Goal: Task Accomplishment & Management: Use online tool/utility

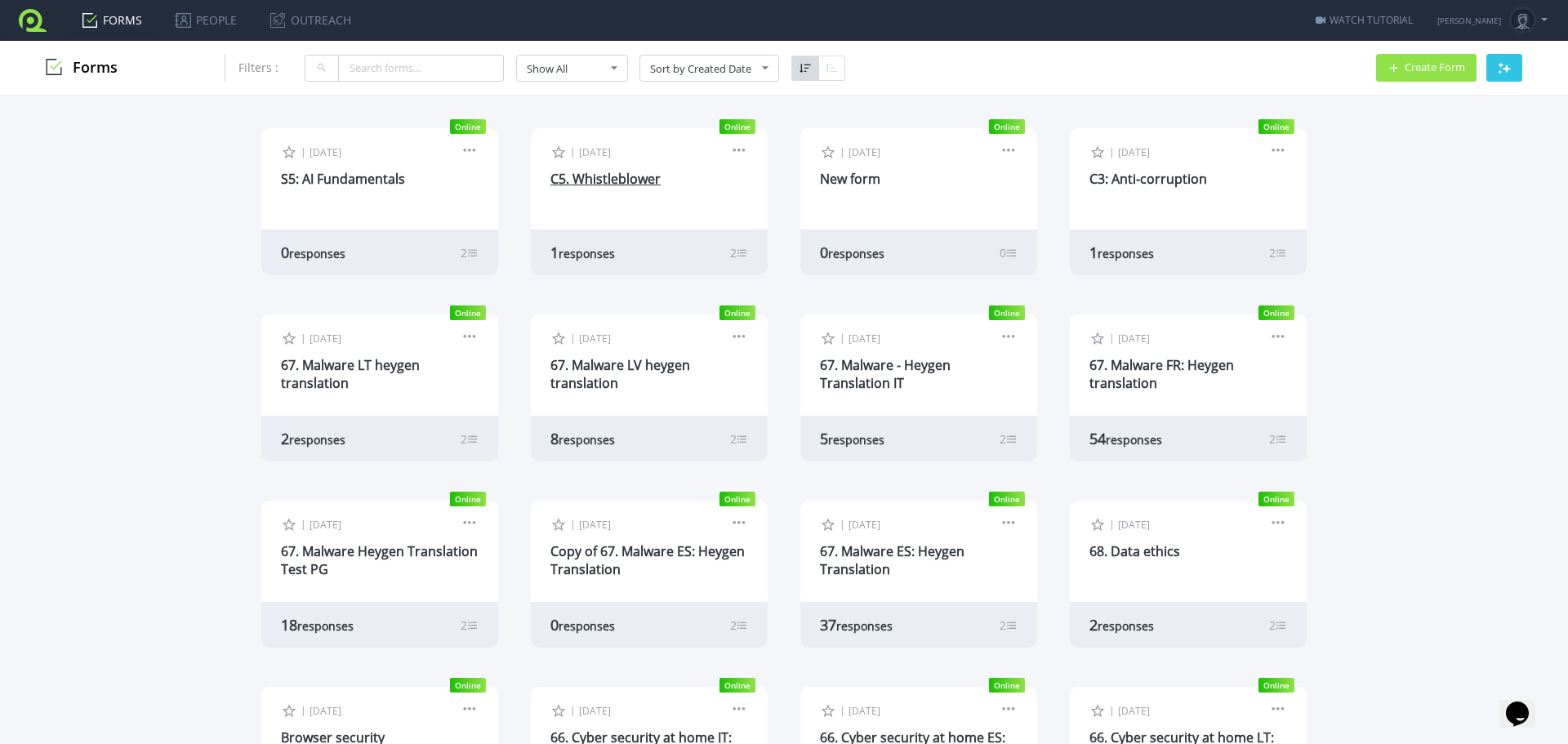
click at [606, 179] on link "C5. Whistleblower" at bounding box center [605, 179] width 110 height 18
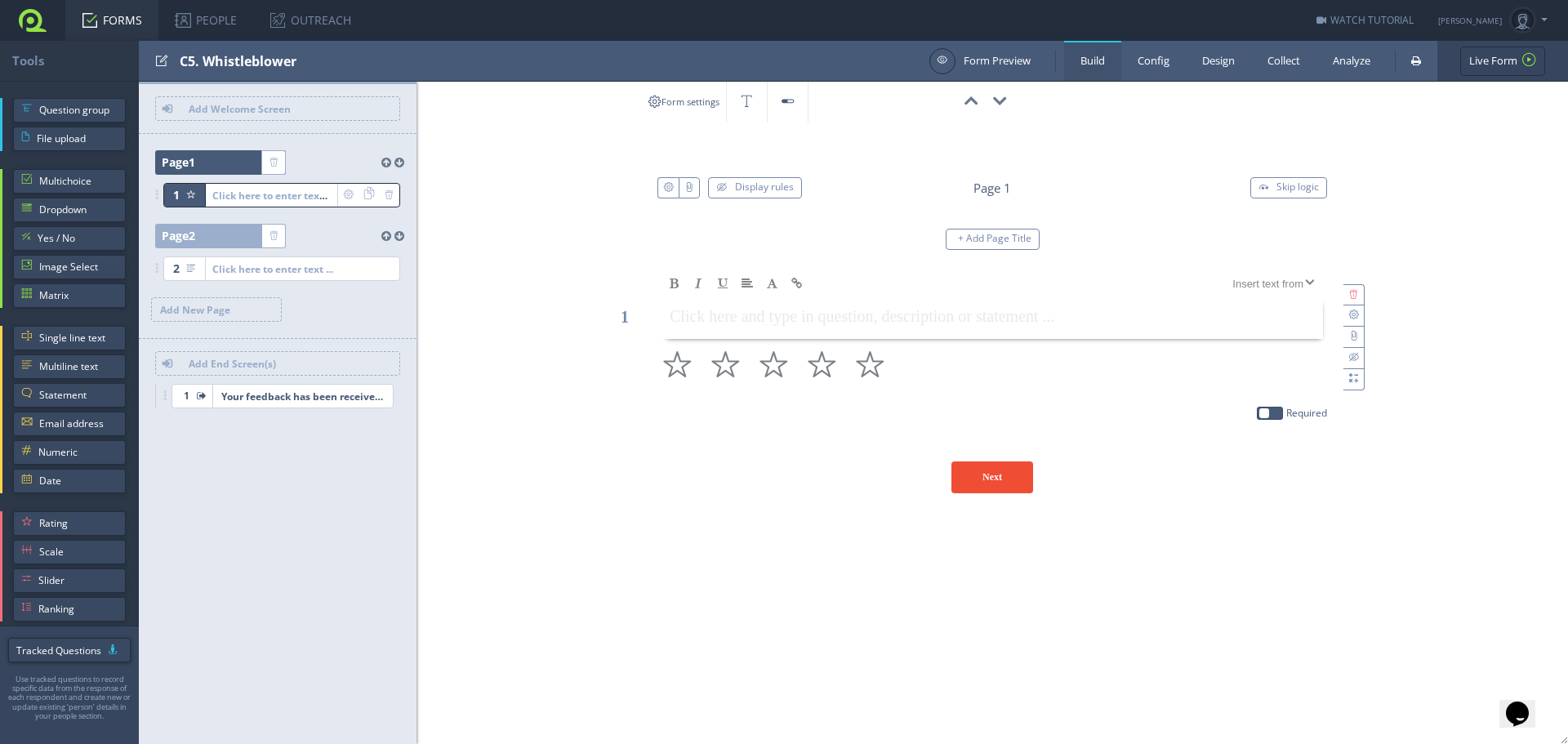
click at [37, 26] on link at bounding box center [33, 20] width 65 height 41
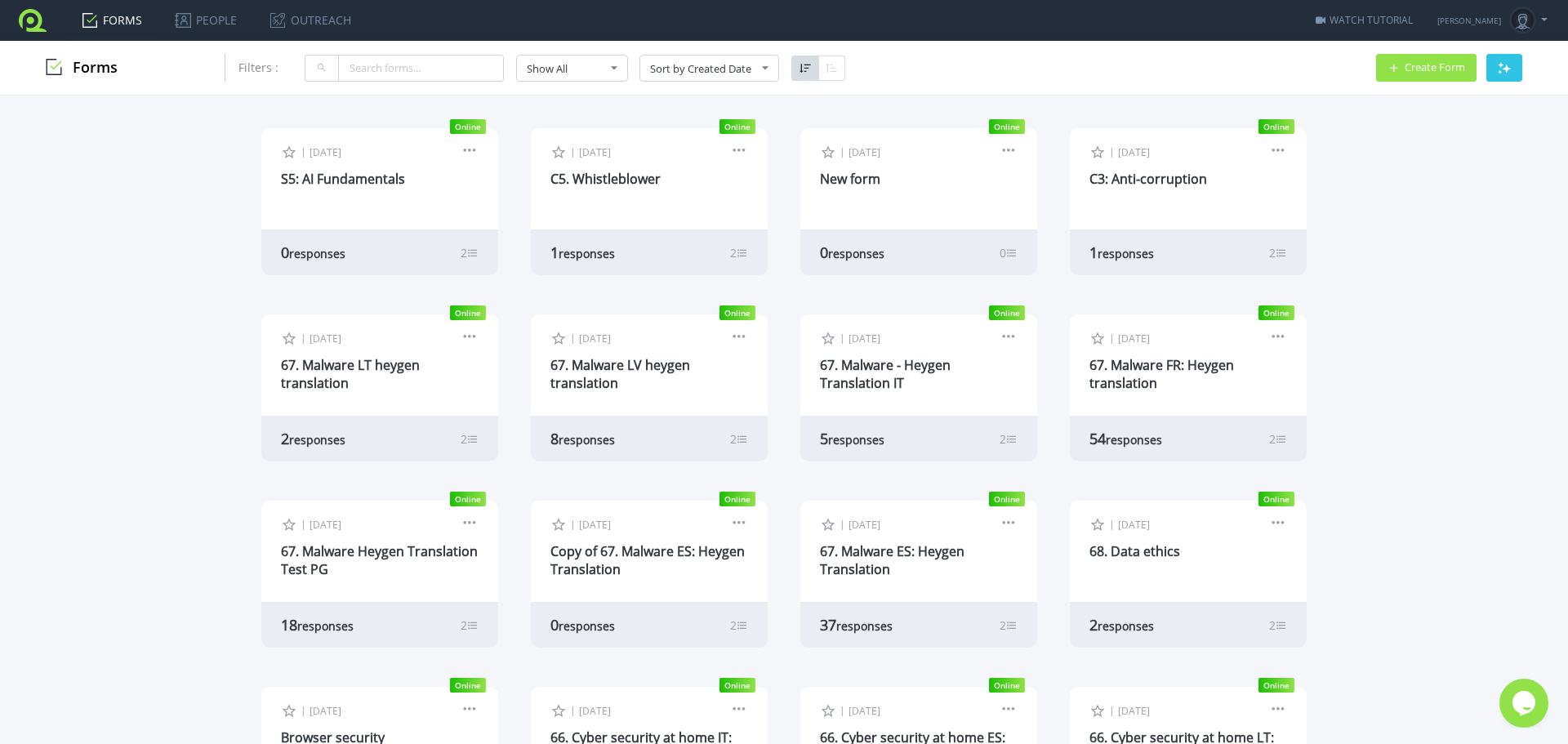
click at [601, 189] on div "| [DATE] Edit Form Design Collect Results Analyze Results Preview Copy Live Url…" at bounding box center [649, 178] width 237 height 98
click at [601, 183] on link "C5. Whistleblower" at bounding box center [605, 179] width 110 height 18
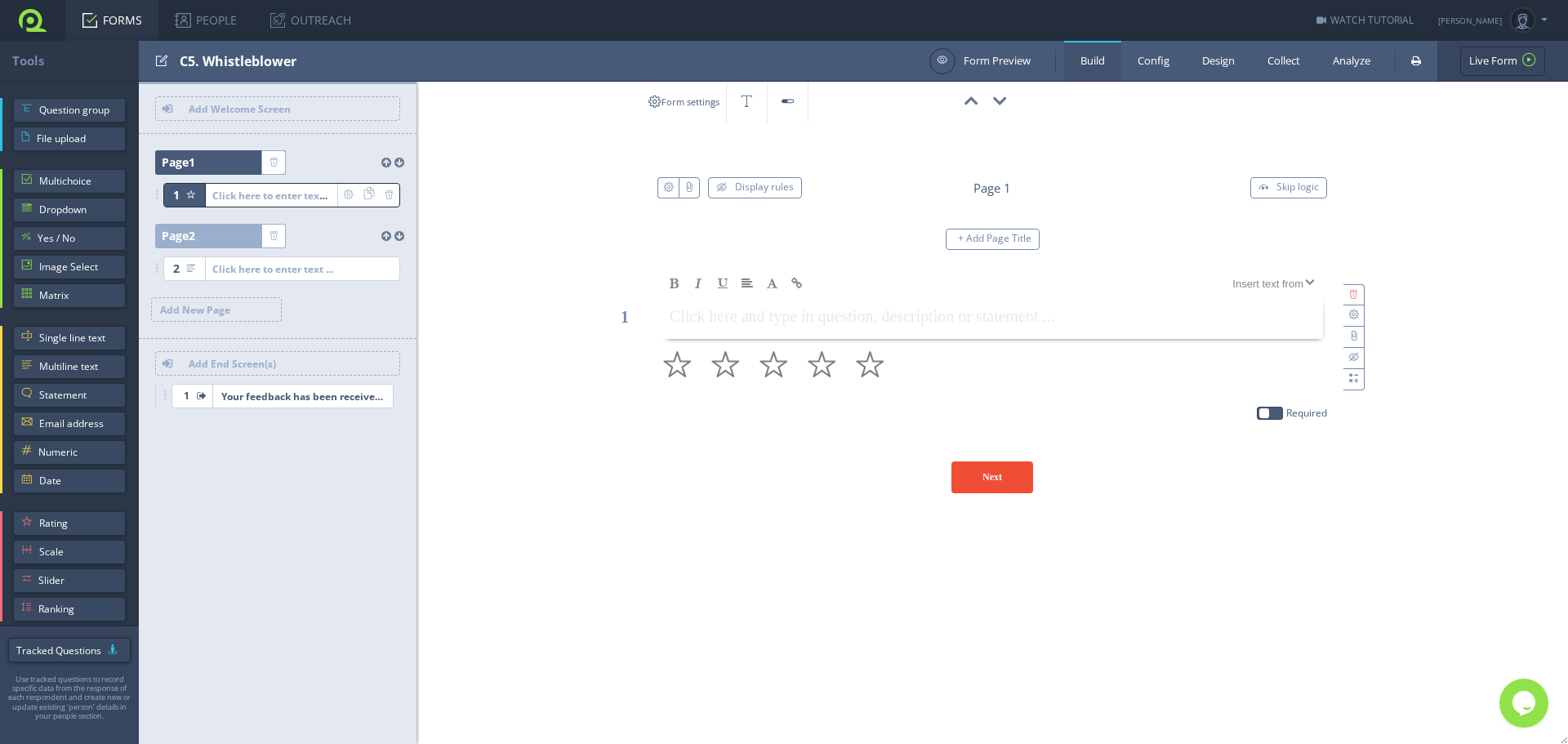
click at [194, 58] on div "C5. Whistleblower" at bounding box center [550, 61] width 741 height 40
click at [199, 63] on input "test" at bounding box center [261, 60] width 163 height 28
type input "C4. Whistleblower"
click at [468, 172] on div "00:00:00 C5. Whistleblower ID: FJZND0 Display rules Page 1 Skip logic + Add Pag…" at bounding box center [992, 298] width 1151 height 432
click at [29, 11] on link at bounding box center [33, 20] width 65 height 41
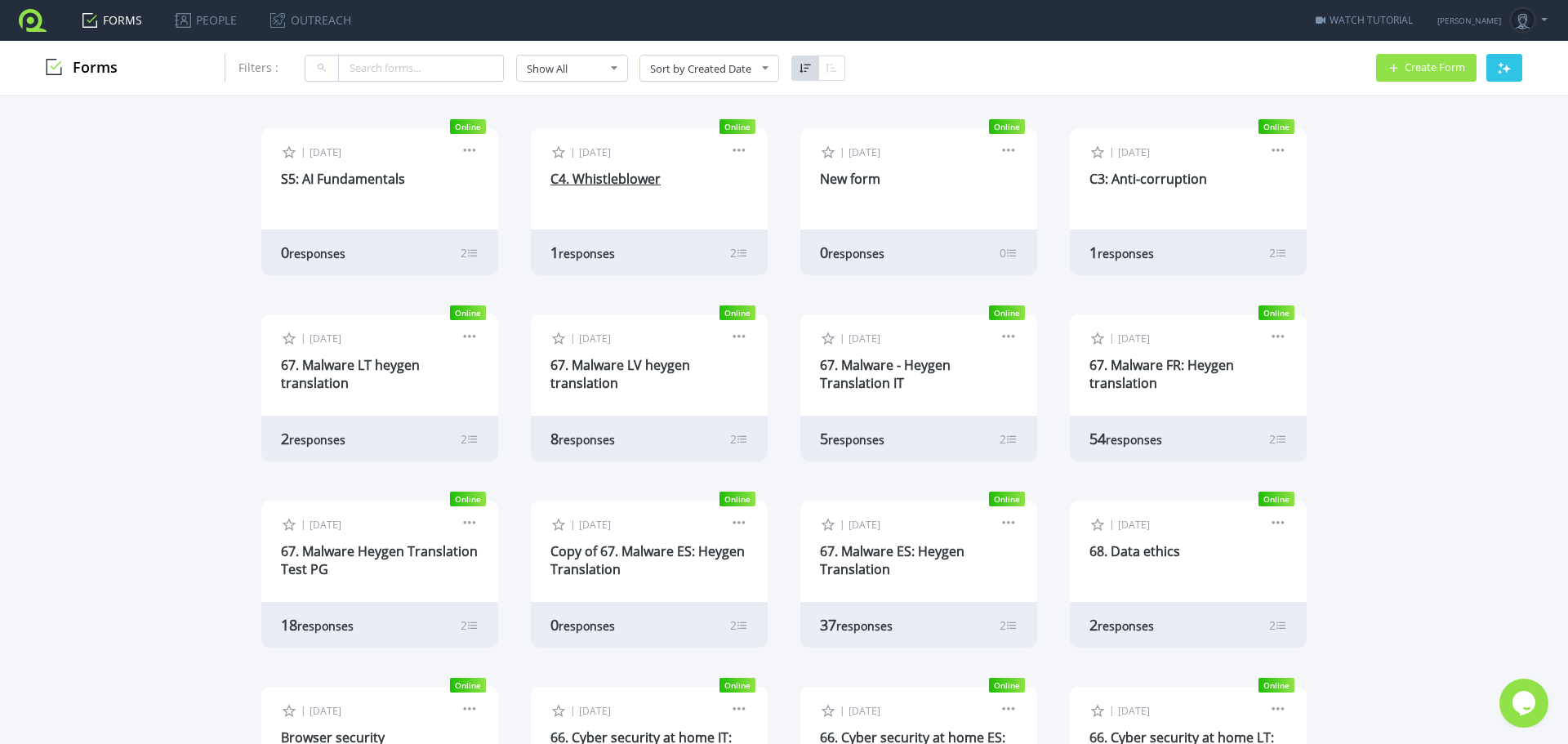
click at [622, 179] on link "C4. Whistleblower" at bounding box center [605, 179] width 110 height 18
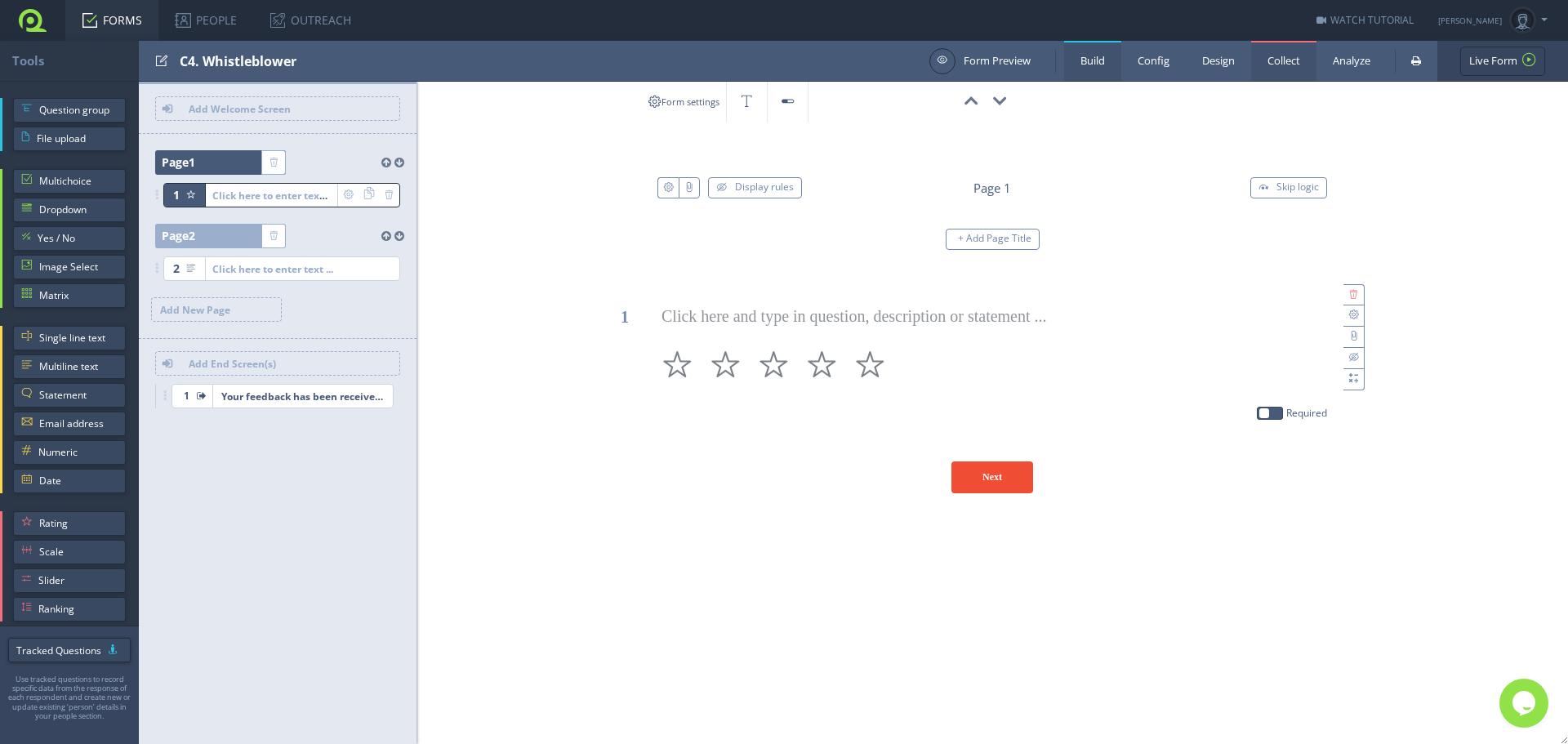
click at [1277, 63] on link "Collect" at bounding box center [1284, 61] width 65 height 40
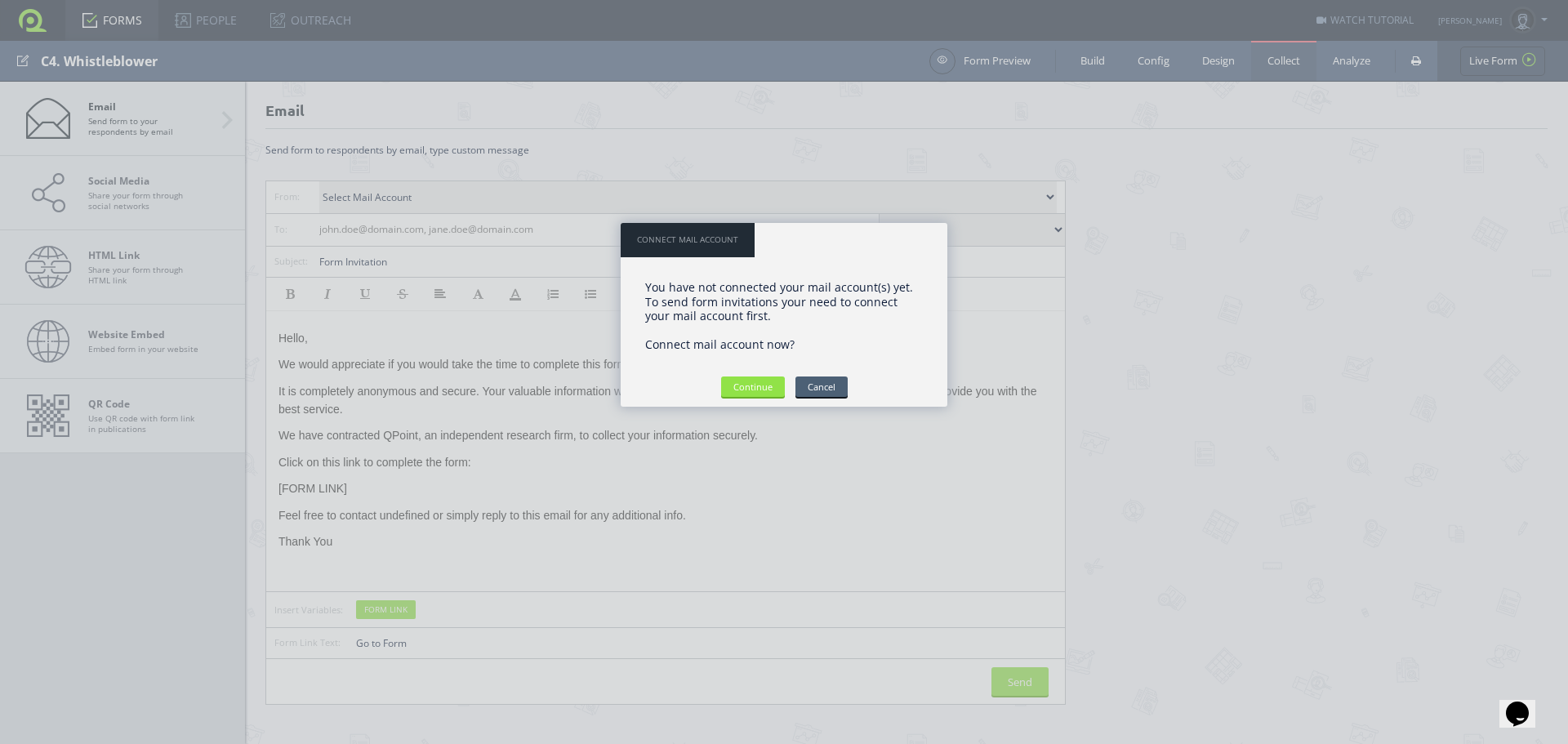
click at [829, 386] on input "Cancel" at bounding box center [822, 386] width 52 height 20
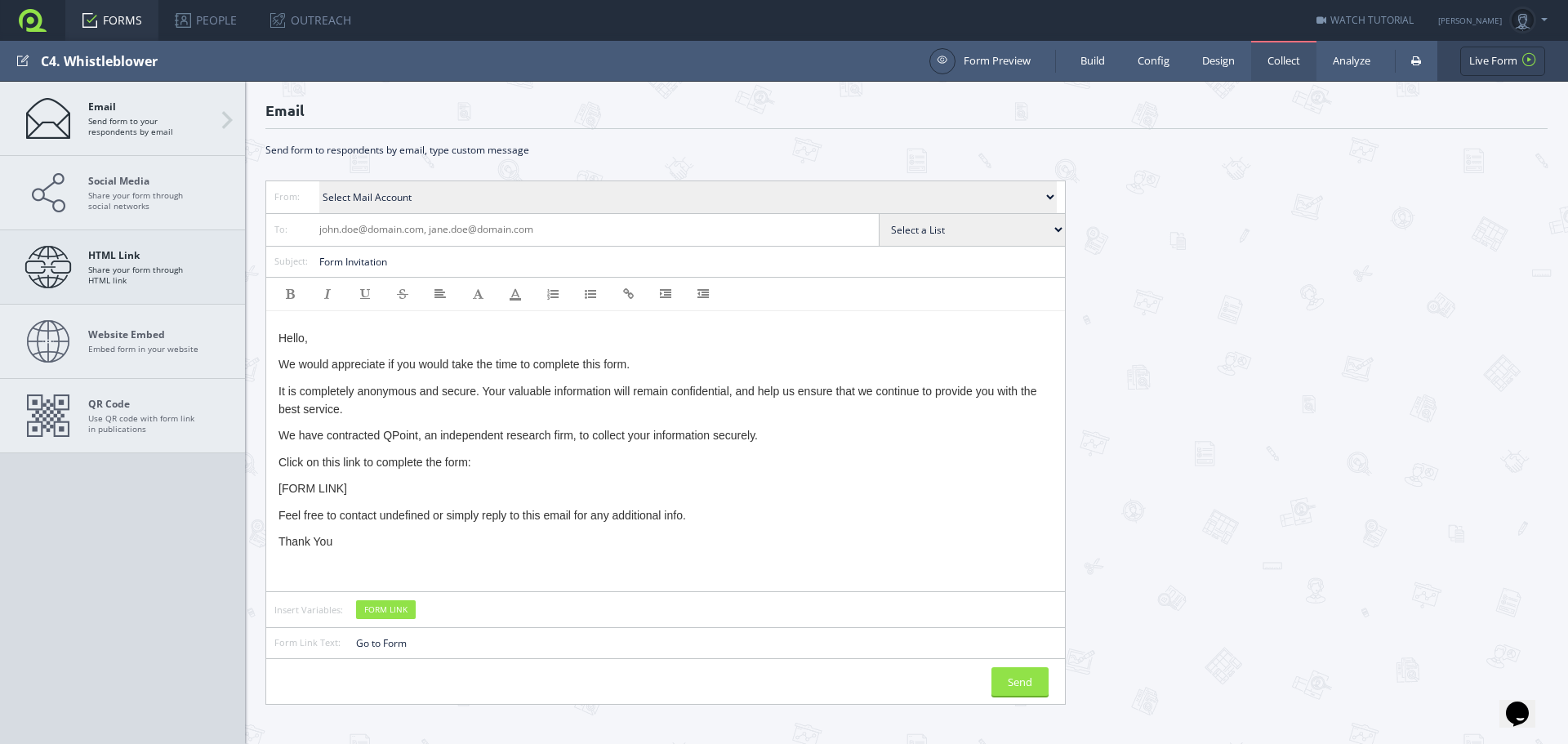
click at [165, 284] on span "HTML Link Share your form through HTML link" at bounding box center [145, 266] width 114 height 36
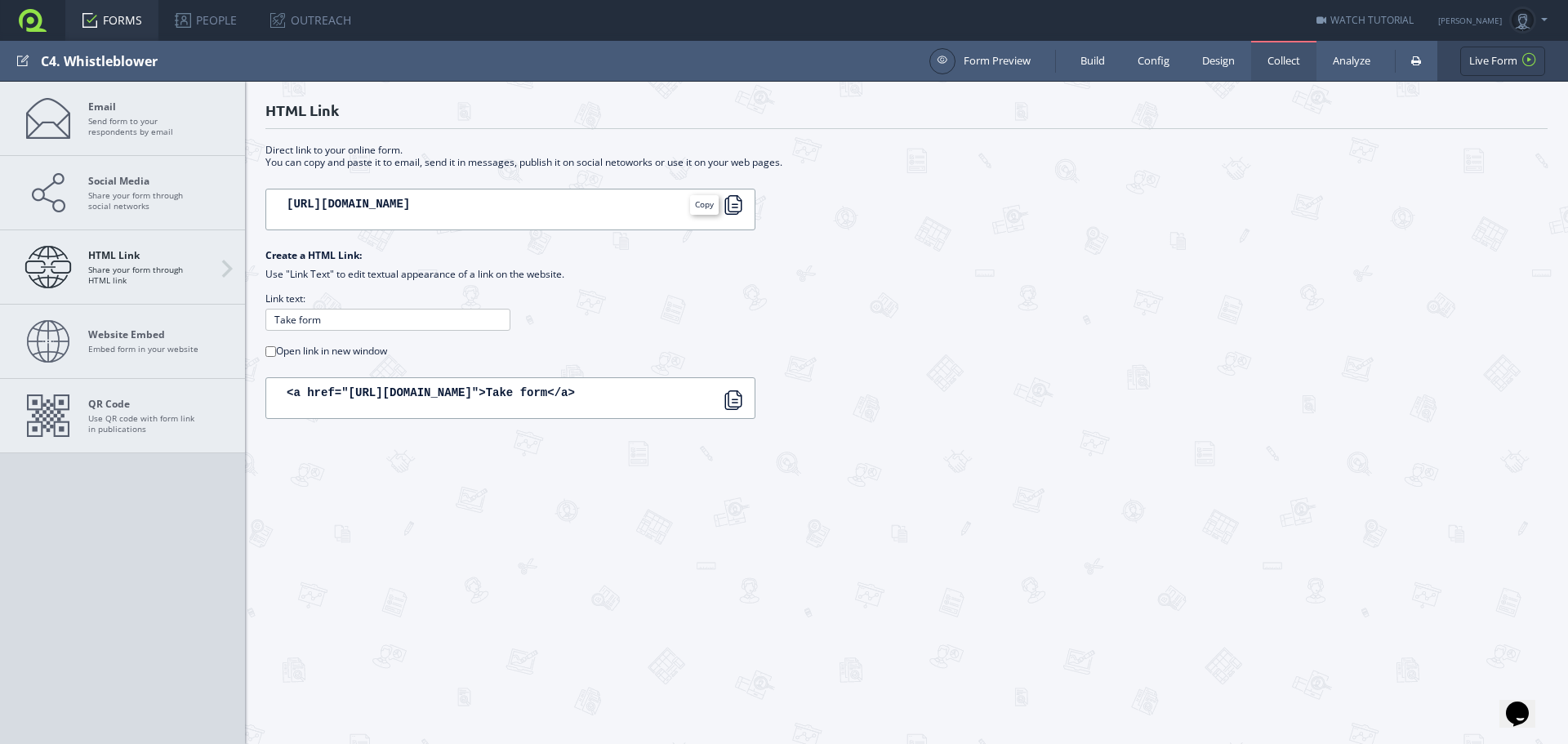
click at [742, 205] on div at bounding box center [734, 204] width 19 height 19
click at [19, 13] on link at bounding box center [33, 20] width 65 height 41
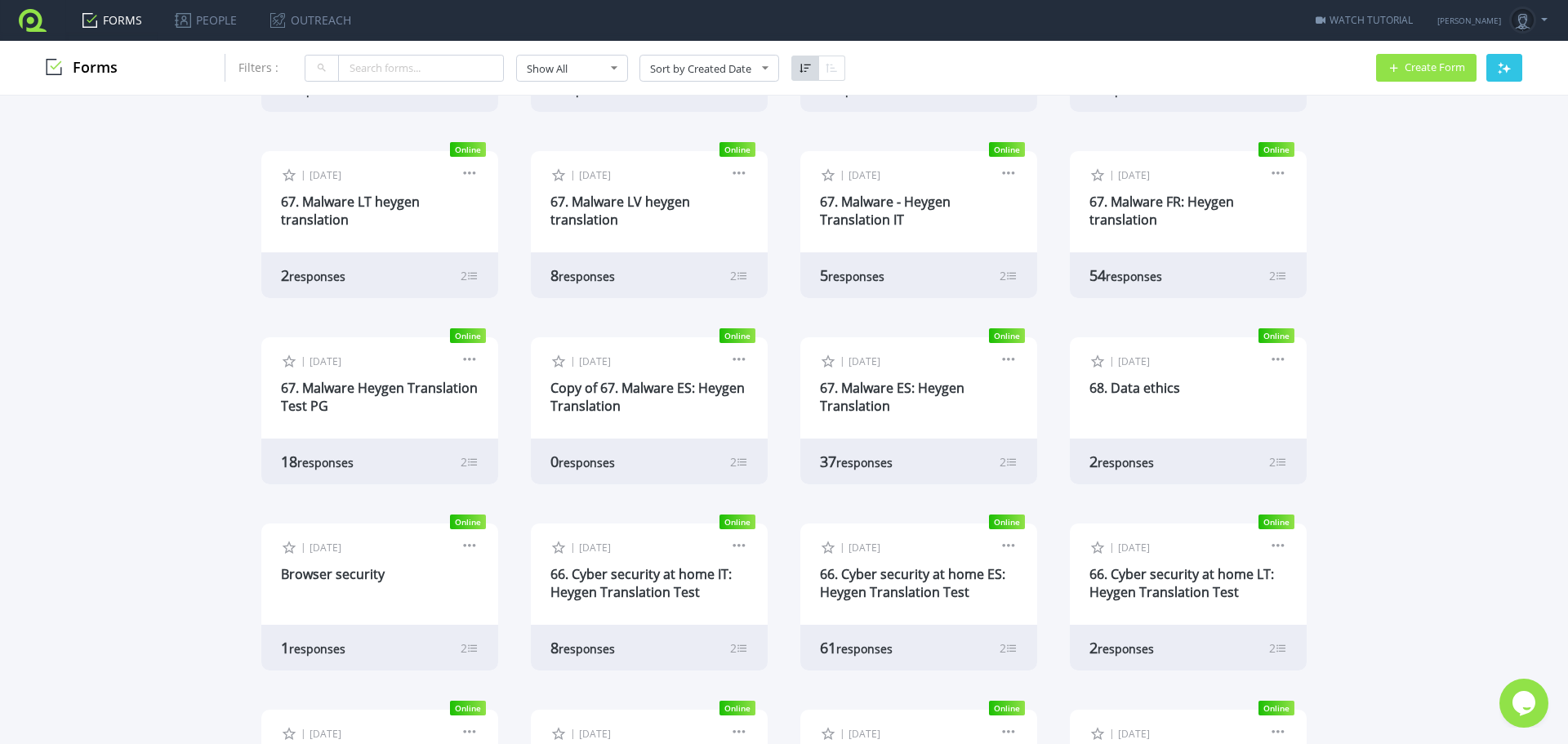
scroll to position [326, 0]
